Goal: Information Seeking & Learning: Compare options

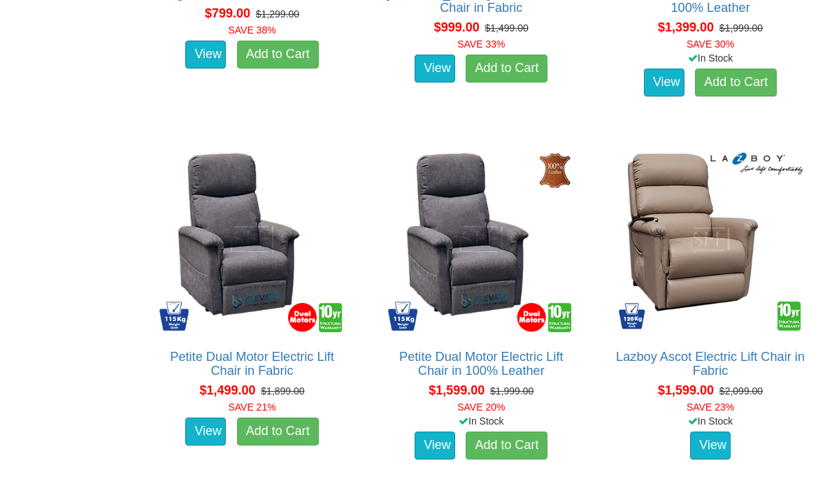
scroll to position [1154, 0]
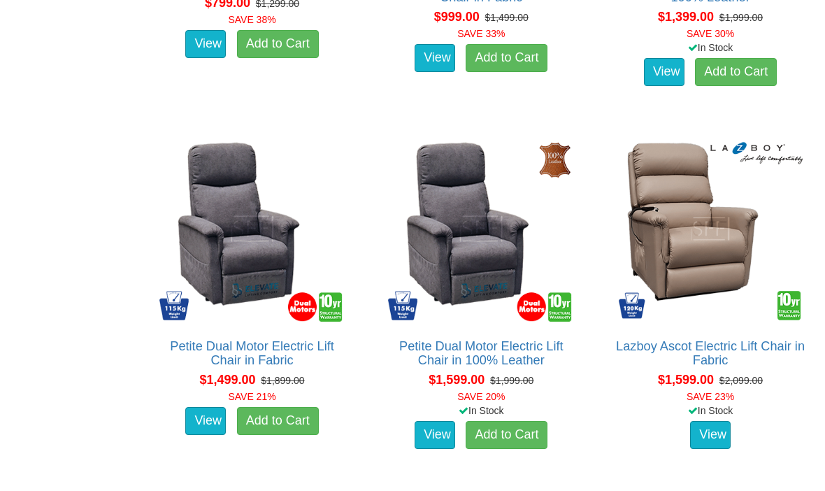
click at [736, 274] on img at bounding box center [710, 228] width 193 height 193
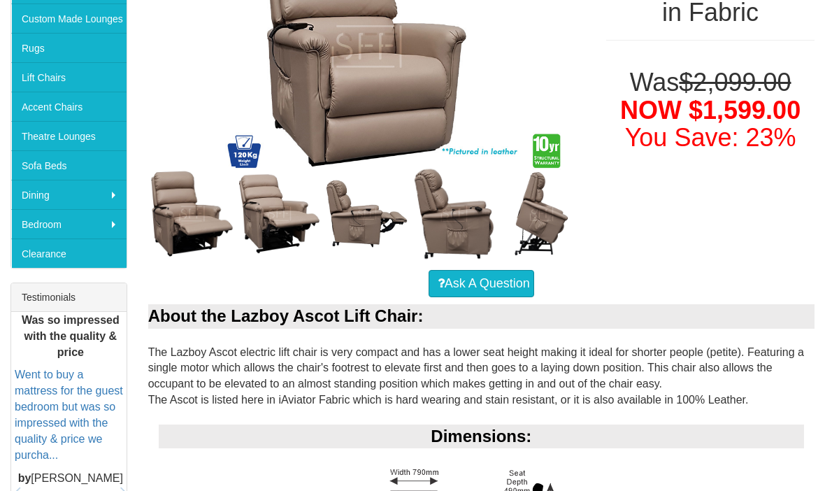
scroll to position [324, 0]
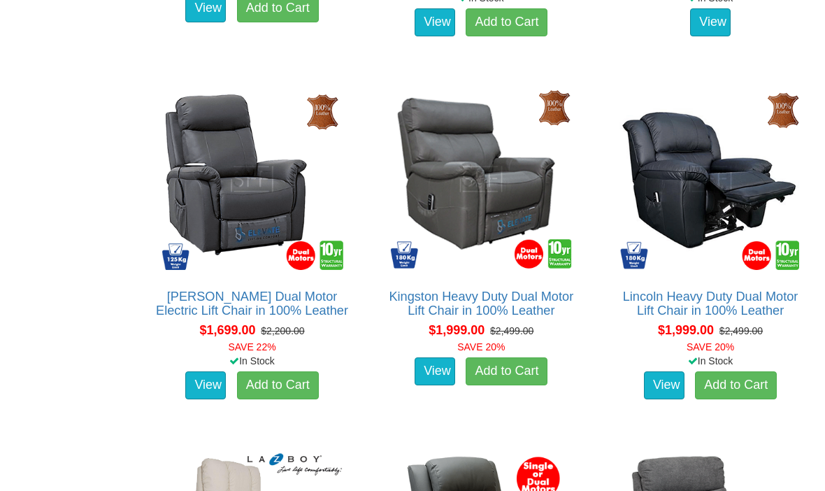
scroll to position [1566, 0]
click at [717, 238] on img at bounding box center [710, 179] width 193 height 193
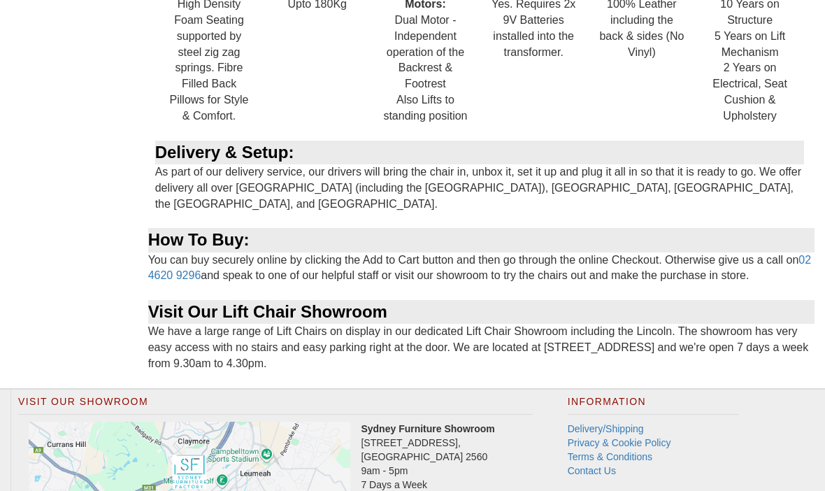
scroll to position [1556, 0]
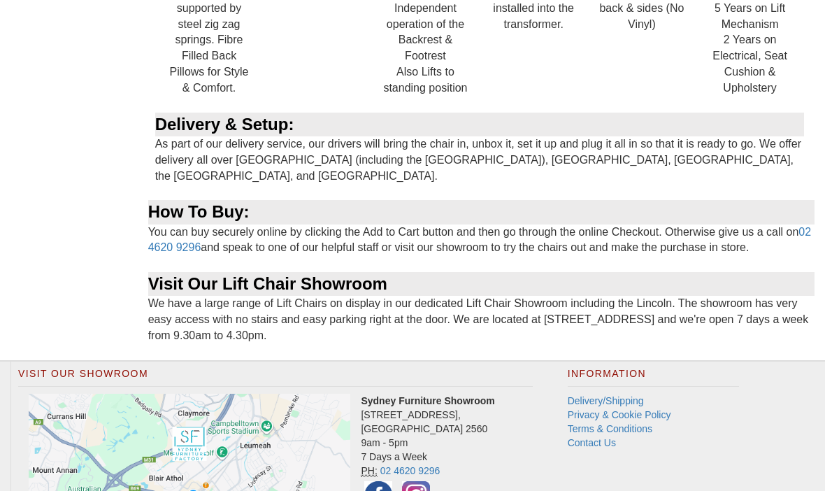
click at [217, 394] on img at bounding box center [190, 461] width 322 height 134
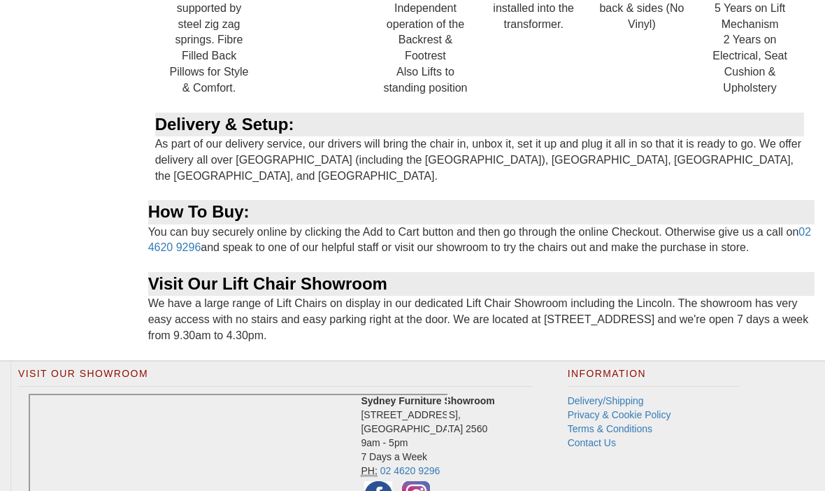
click at [521, 438] on address "Sydney Furniture Showroom 4 Nursery Road, Campbelltown NSW 2560 9am - 5pm 7 Day…" at bounding box center [275, 453] width 515 height 119
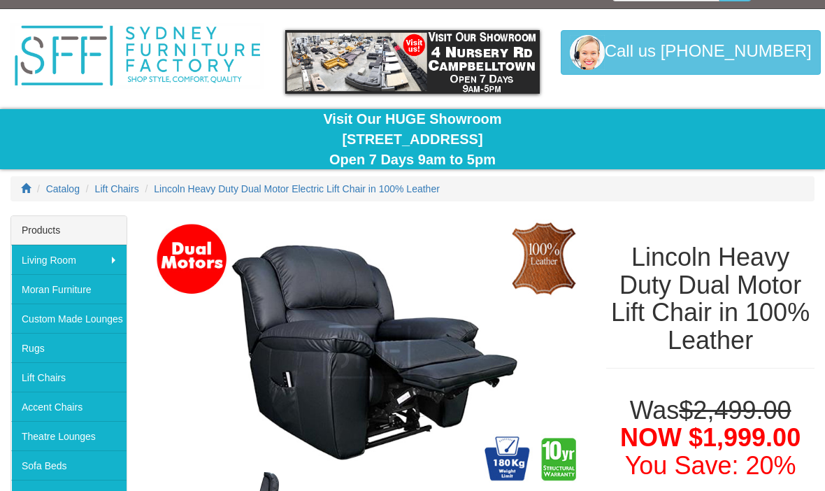
scroll to position [30, 0]
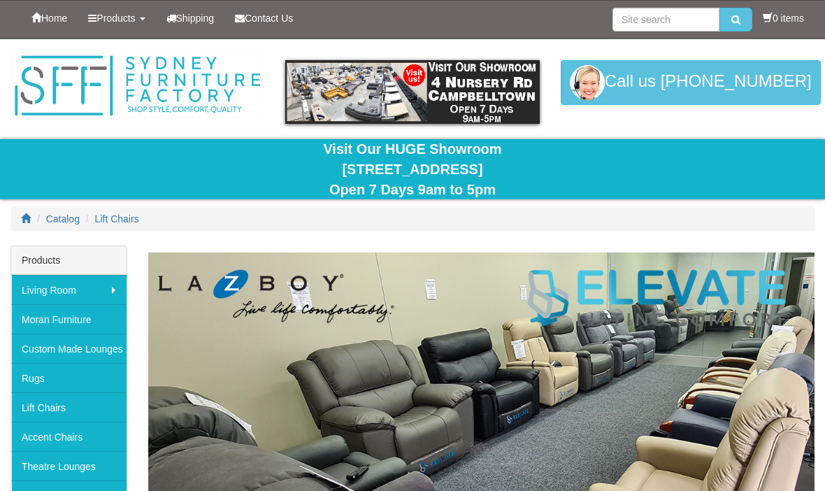
scroll to position [1615, 0]
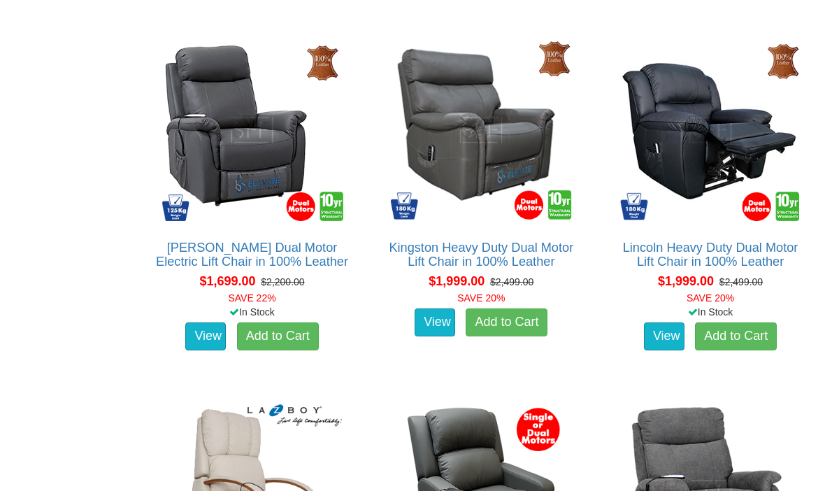
click at [259, 168] on img at bounding box center [252, 130] width 193 height 193
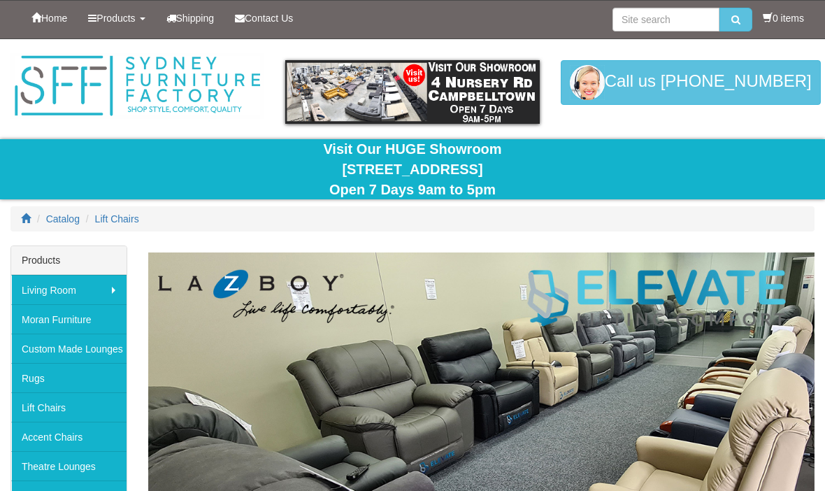
scroll to position [1615, 0]
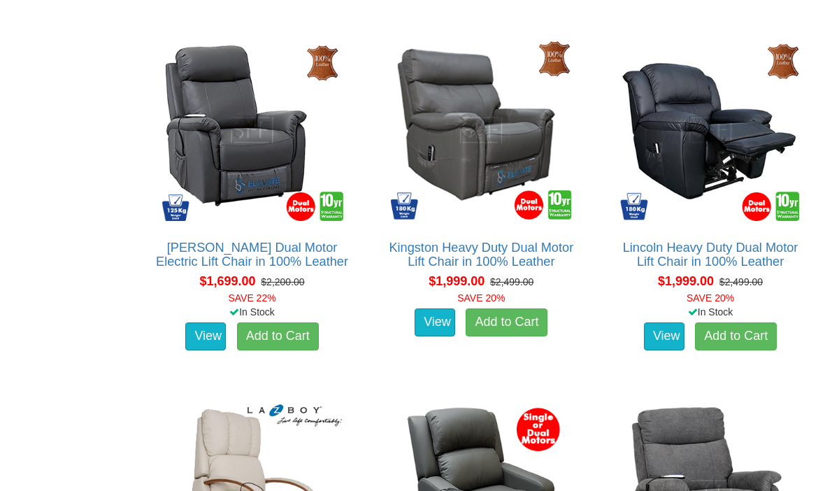
click at [508, 183] on img at bounding box center [481, 130] width 193 height 193
